Goal: Check status: Verify the current state of an ongoing process or item

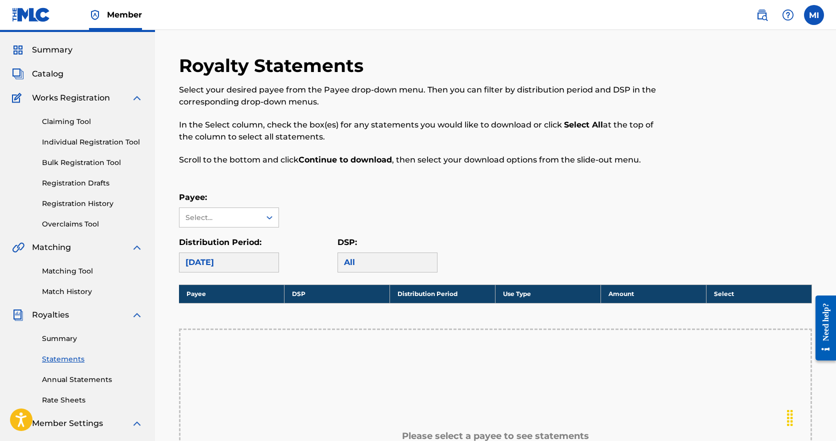
scroll to position [26, 0]
click at [84, 202] on link "Registration History" at bounding box center [92, 203] width 101 height 10
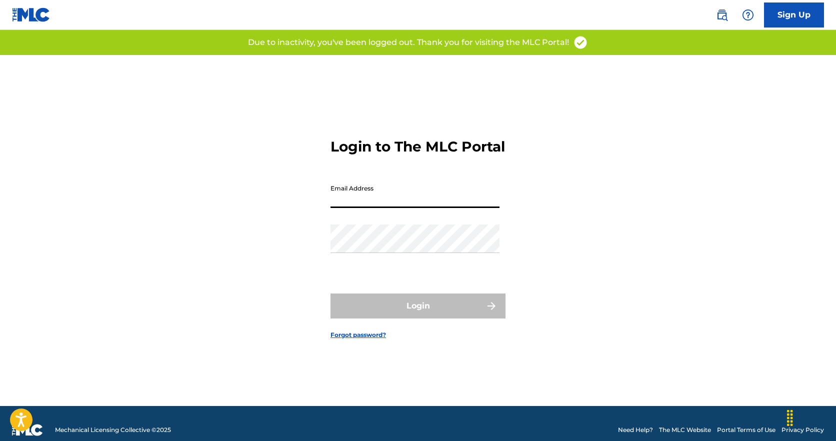
type input "[PERSON_NAME][EMAIL_ADDRESS][DOMAIN_NAME]"
click at [418, 314] on button "Login" at bounding box center [417, 305] width 175 height 25
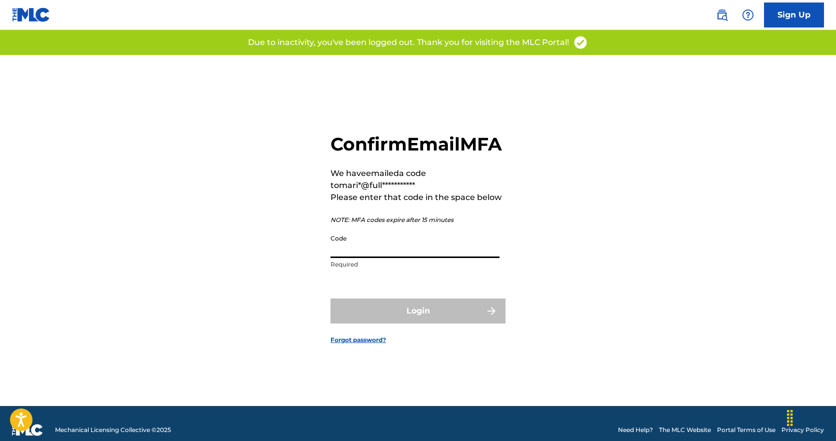
click at [425, 258] on input "Code" at bounding box center [414, 243] width 169 height 28
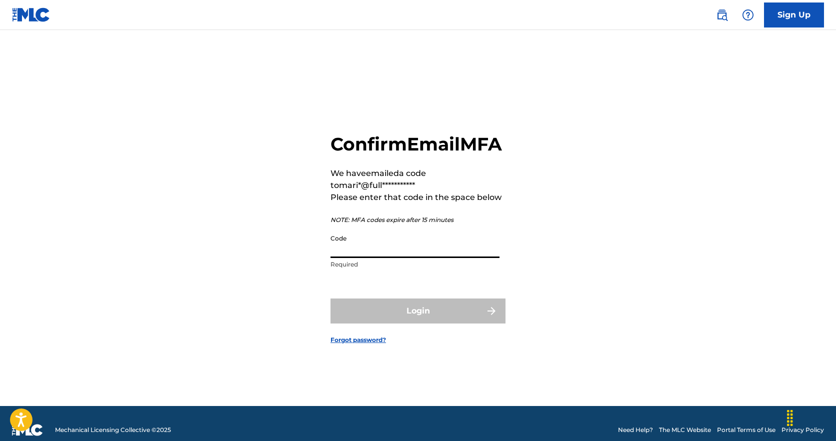
paste input "883088"
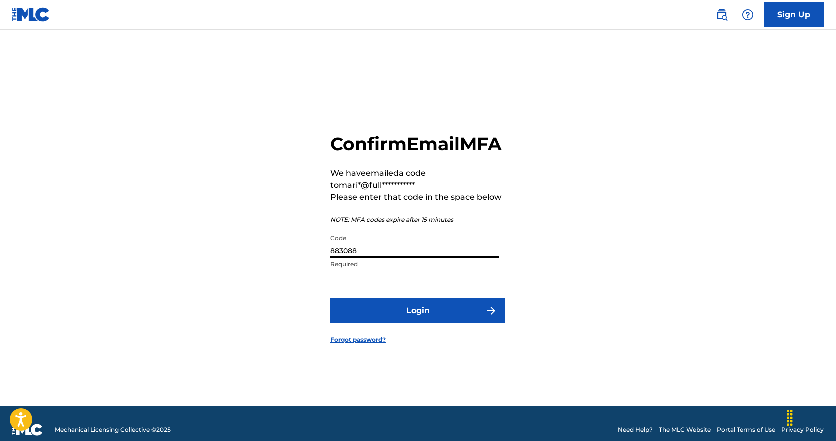
type input "883088"
click at [418, 315] on button "Login" at bounding box center [417, 310] width 175 height 25
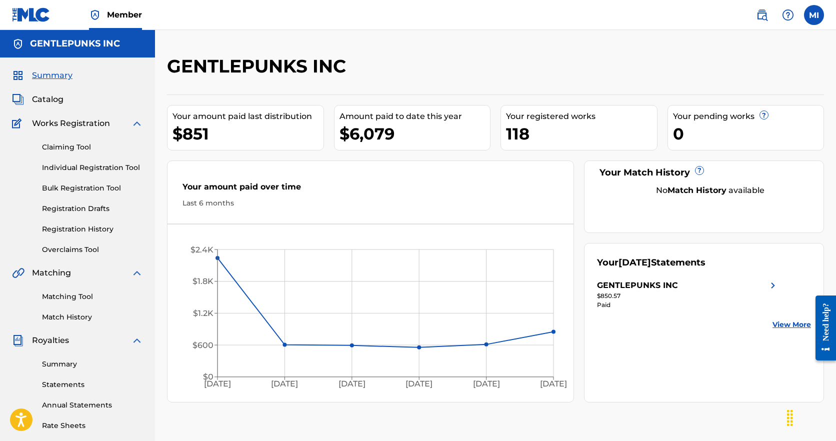
click at [85, 232] on link "Registration History" at bounding box center [92, 229] width 101 height 10
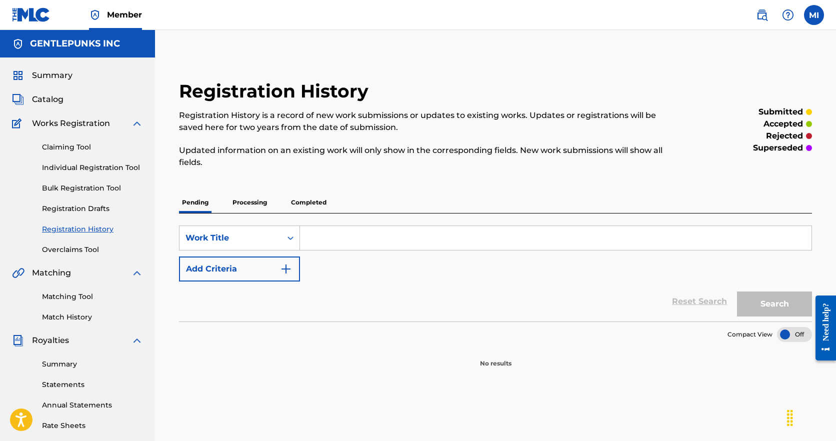
click at [300, 201] on p "Completed" at bounding box center [308, 202] width 41 height 21
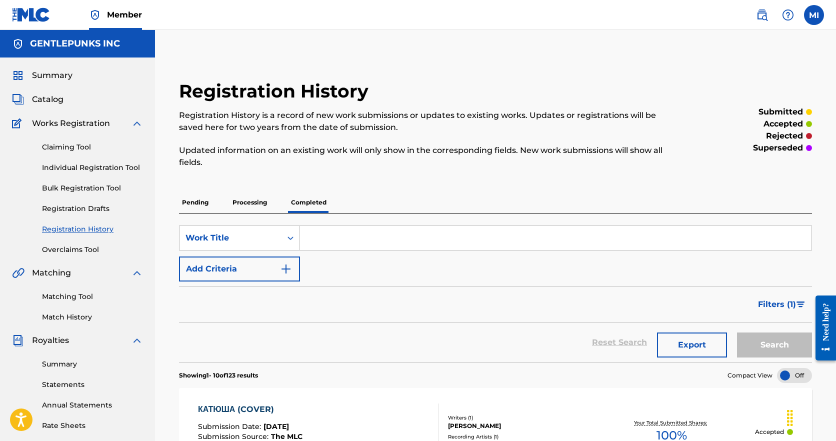
click at [332, 237] on input "Search Form" at bounding box center [555, 238] width 511 height 24
type input "DUMB"
click at [774, 343] on button "Search" at bounding box center [774, 344] width 75 height 25
